Goal: Information Seeking & Learning: Find specific fact

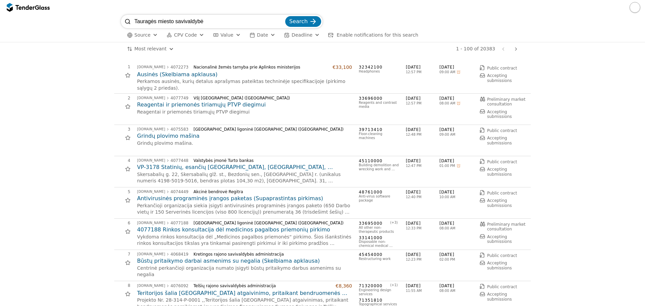
type input "Tauragės miesto savivaldybė"
click at [285, 16] on button "Search" at bounding box center [303, 21] width 36 height 11
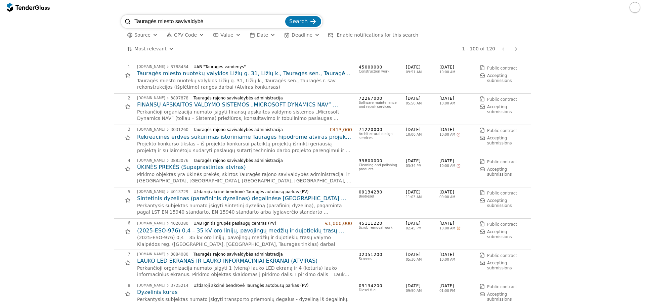
drag, startPoint x: 215, startPoint y: 22, endPoint x: 104, endPoint y: 20, distance: 111.3
click at [104, 20] on div "Tauragės miesto savivaldybė Search Source CPV Code Type Buyer Value Date Deadli…" at bounding box center [322, 28] width 639 height 27
type input "LOR"
click at [285, 16] on button "Search" at bounding box center [303, 21] width 36 height 11
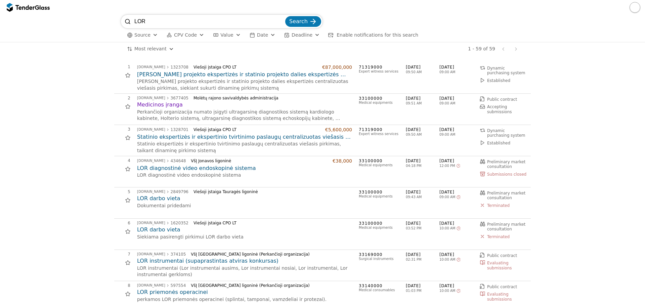
drag, startPoint x: 455, startPoint y: 68, endPoint x: 461, endPoint y: 68, distance: 5.7
click at [461, 68] on span "[DATE]" at bounding box center [457, 68] width 34 height 6
click at [460, 76] on div "1 [DOMAIN_NAME] 1323708 Viešoji įstaiga CPO LT €87,000,000 Statinio bendrosios …" at bounding box center [320, 78] width 413 height 27
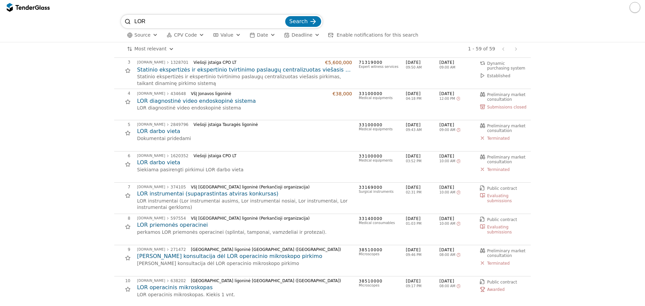
scroll to position [101, 0]
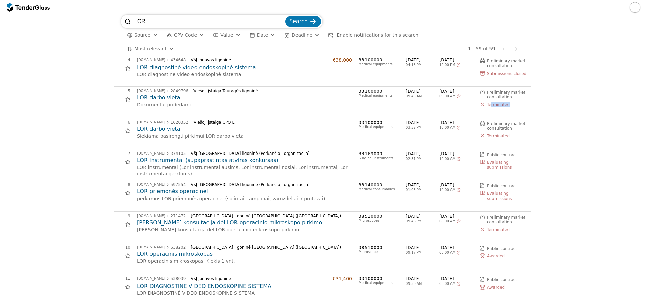
drag, startPoint x: 488, startPoint y: 105, endPoint x: 514, endPoint y: 105, distance: 26.2
click at [510, 106] on div "Terminated" at bounding box center [503, 104] width 47 height 7
click at [522, 104] on div "Terminated" at bounding box center [503, 104] width 47 height 7
drag, startPoint x: 242, startPoint y: 91, endPoint x: 185, endPoint y: 92, distance: 57.1
click at [194, 92] on div "Viešoji įstaiga Tauragės ligoninė" at bounding box center [270, 91] width 153 height 5
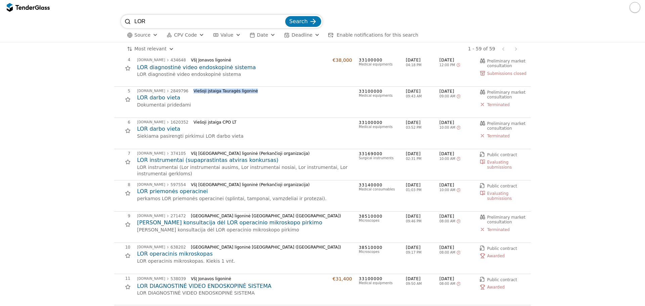
copy div "Viešoji įstaiga Tauragės ligoninė"
drag, startPoint x: 150, startPoint y: 24, endPoint x: 126, endPoint y: 21, distance: 23.4
click at [123, 21] on div "LOR Search" at bounding box center [222, 21] width 202 height 13
paste input "Viešoji įstaiga Tauragės ligoninė"
type input "Viešoji įstaiga Tauragės ligoninė"
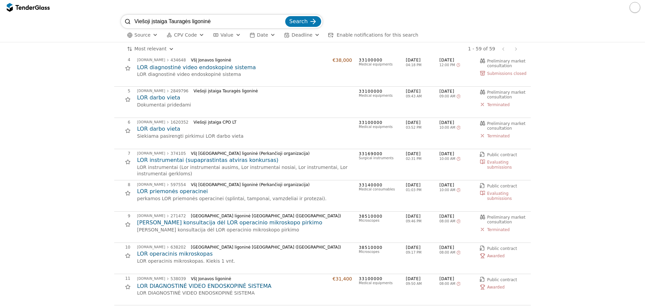
click at [298, 19] on span "Search" at bounding box center [298, 21] width 18 height 6
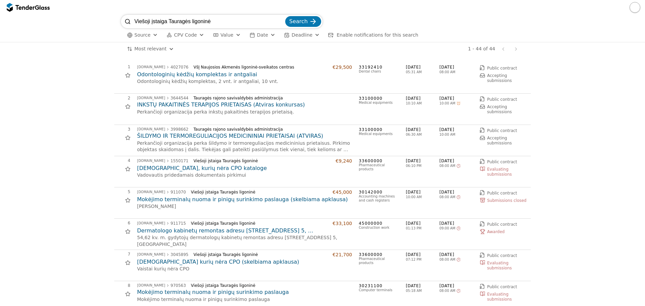
drag, startPoint x: 124, startPoint y: 7, endPoint x: 69, endPoint y: 104, distance: 111.4
